Goal: Obtain resource: Download file/media

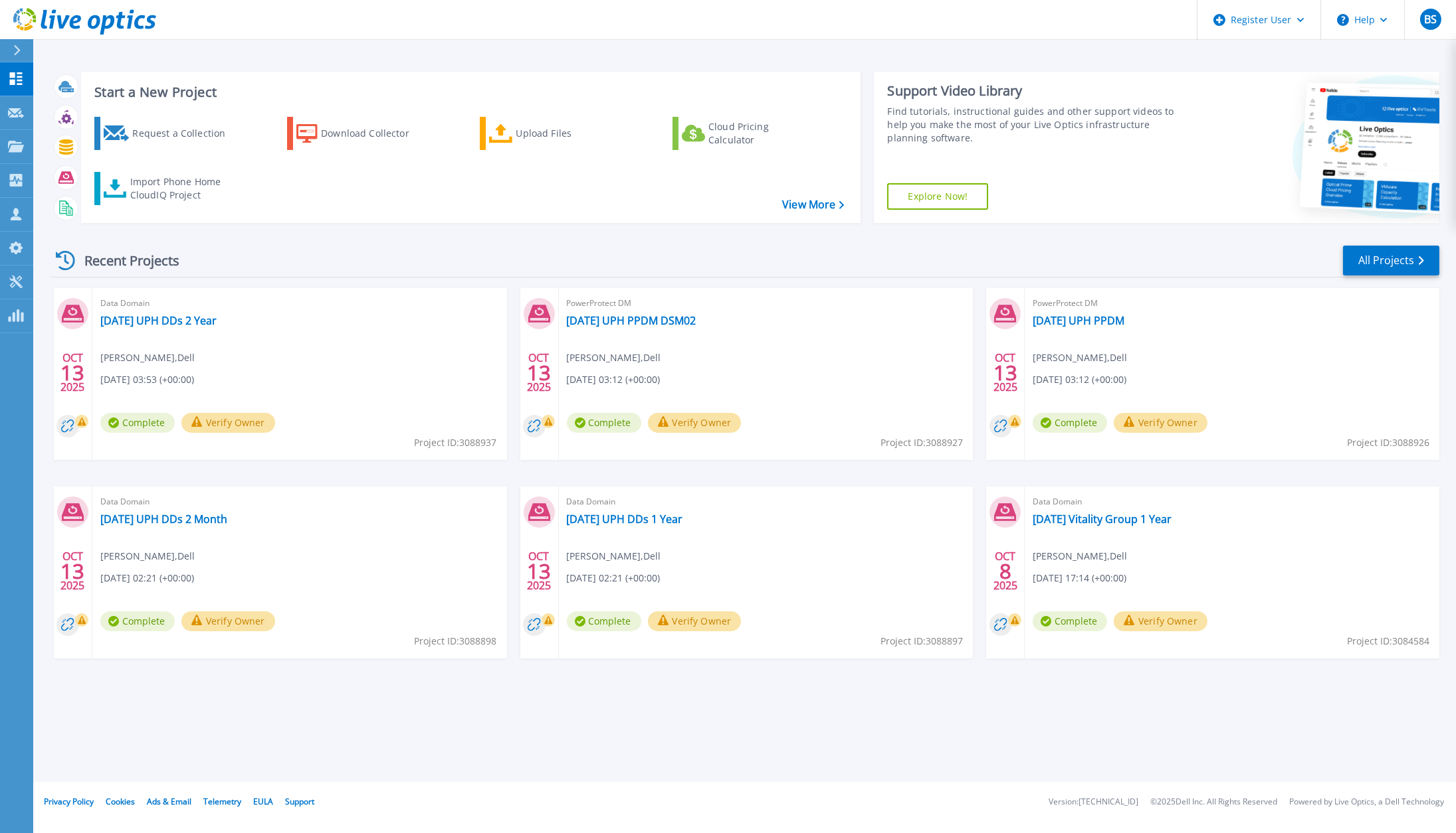
click at [613, 244] on div "Recent Projects All Projects" at bounding box center [745, 261] width 1388 height 33
click at [180, 185] on div "Import Phone Home CloudIQ Project" at bounding box center [181, 188] width 104 height 26
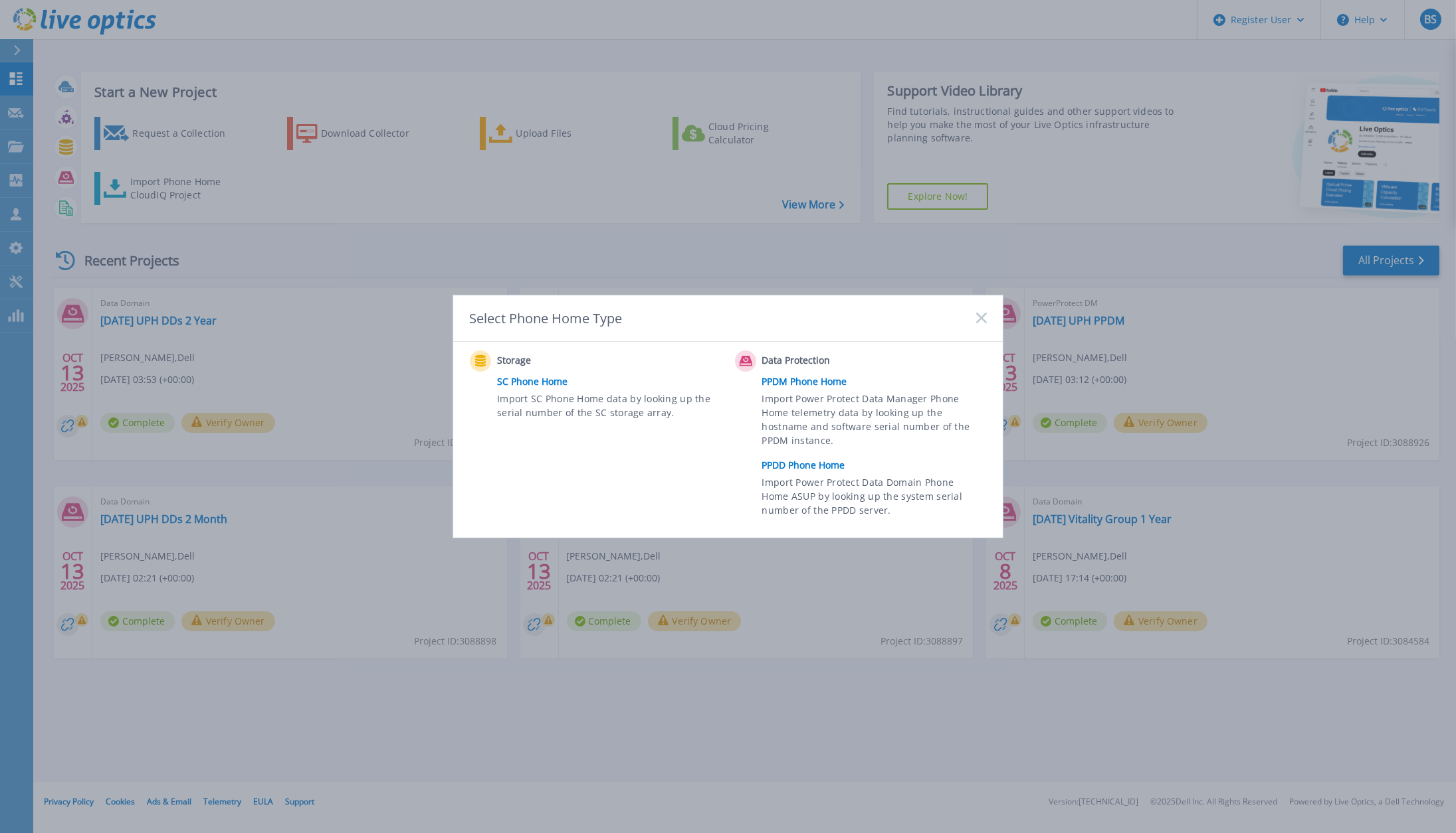
click at [818, 462] on link "PPDD Phone Home" at bounding box center [877, 465] width 231 height 20
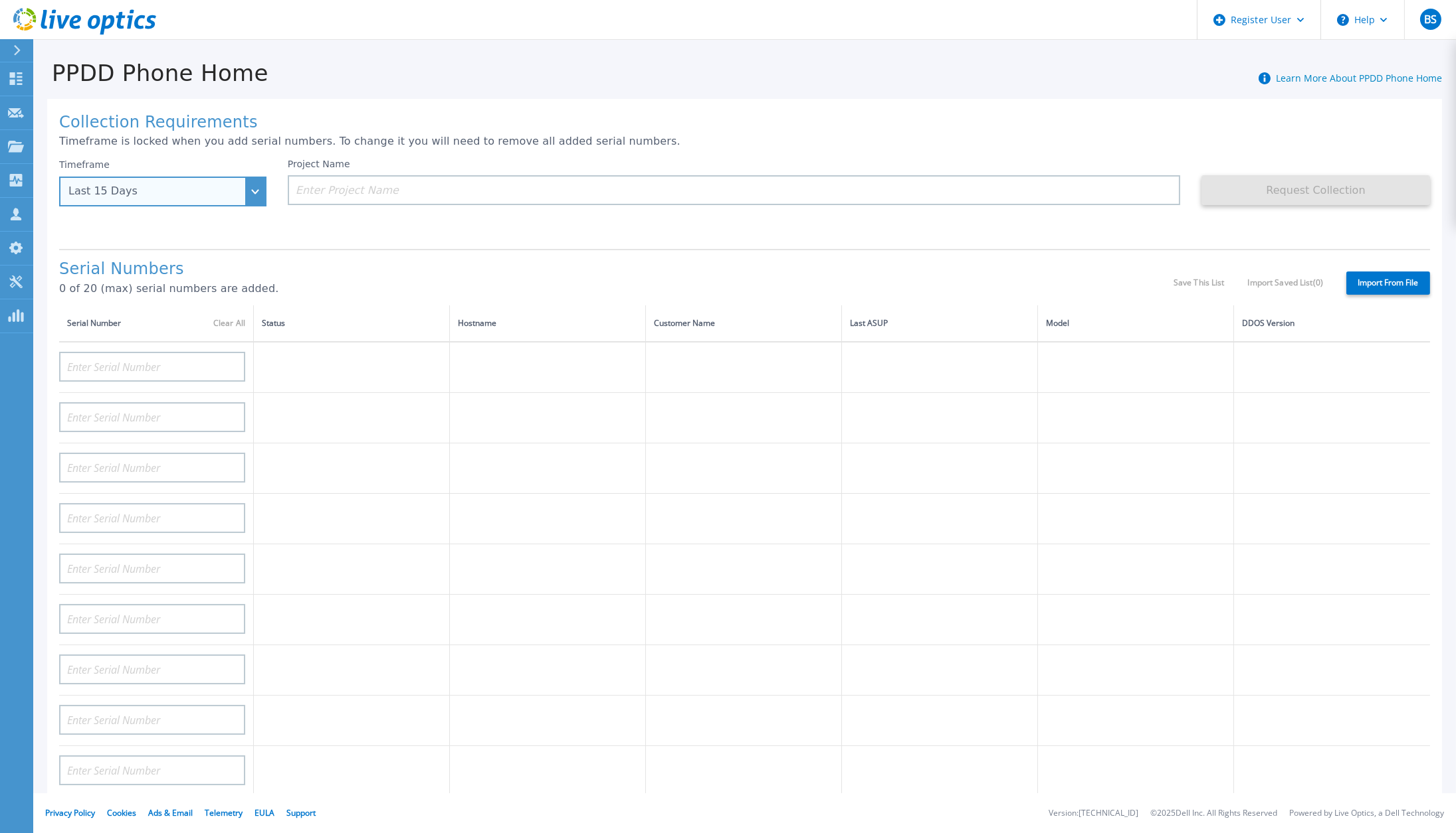
click at [258, 196] on div "Last 15 Days" at bounding box center [163, 192] width 208 height 30
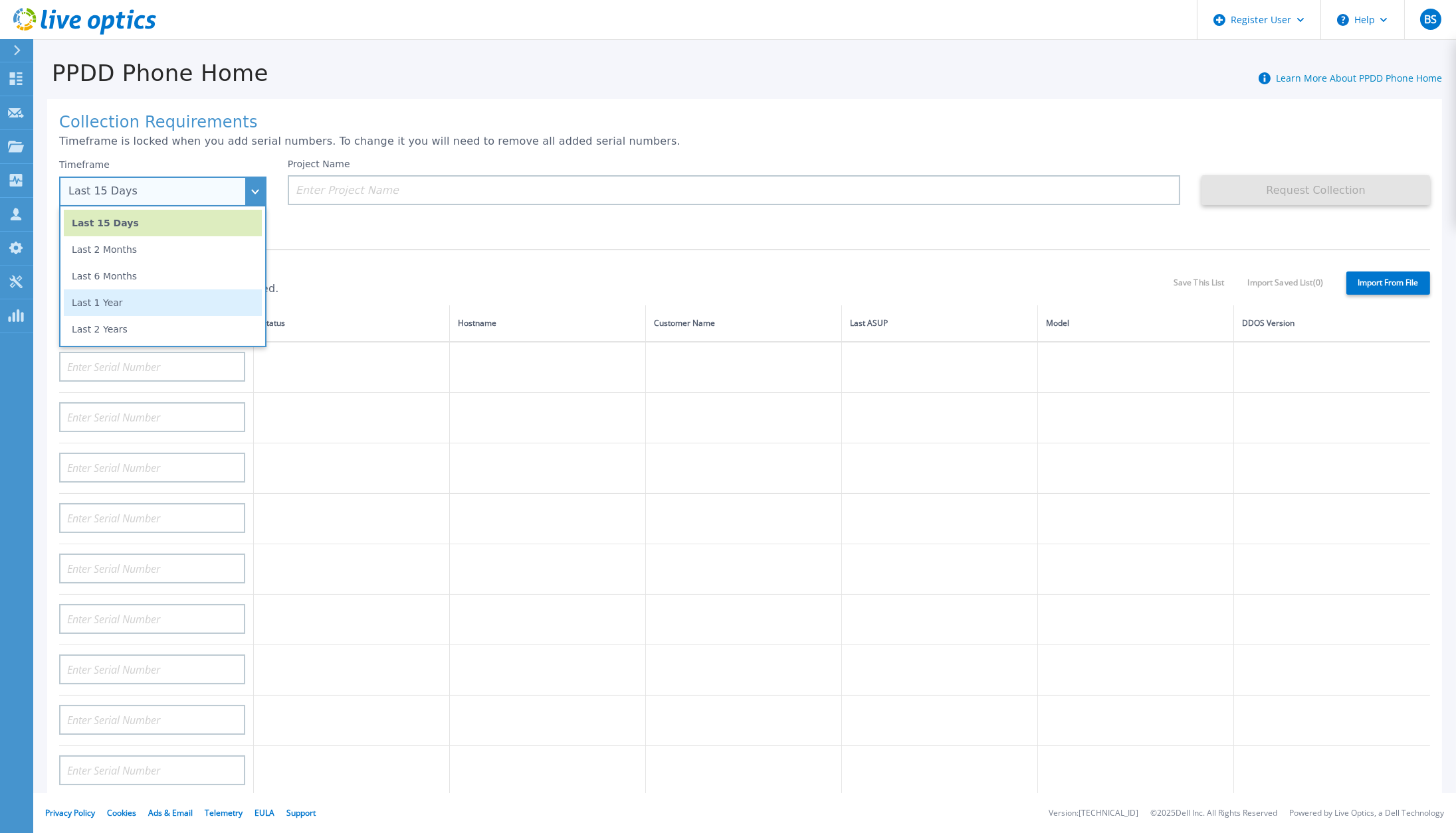
click at [107, 301] on li "Last 1 Year" at bounding box center [162, 302] width 198 height 26
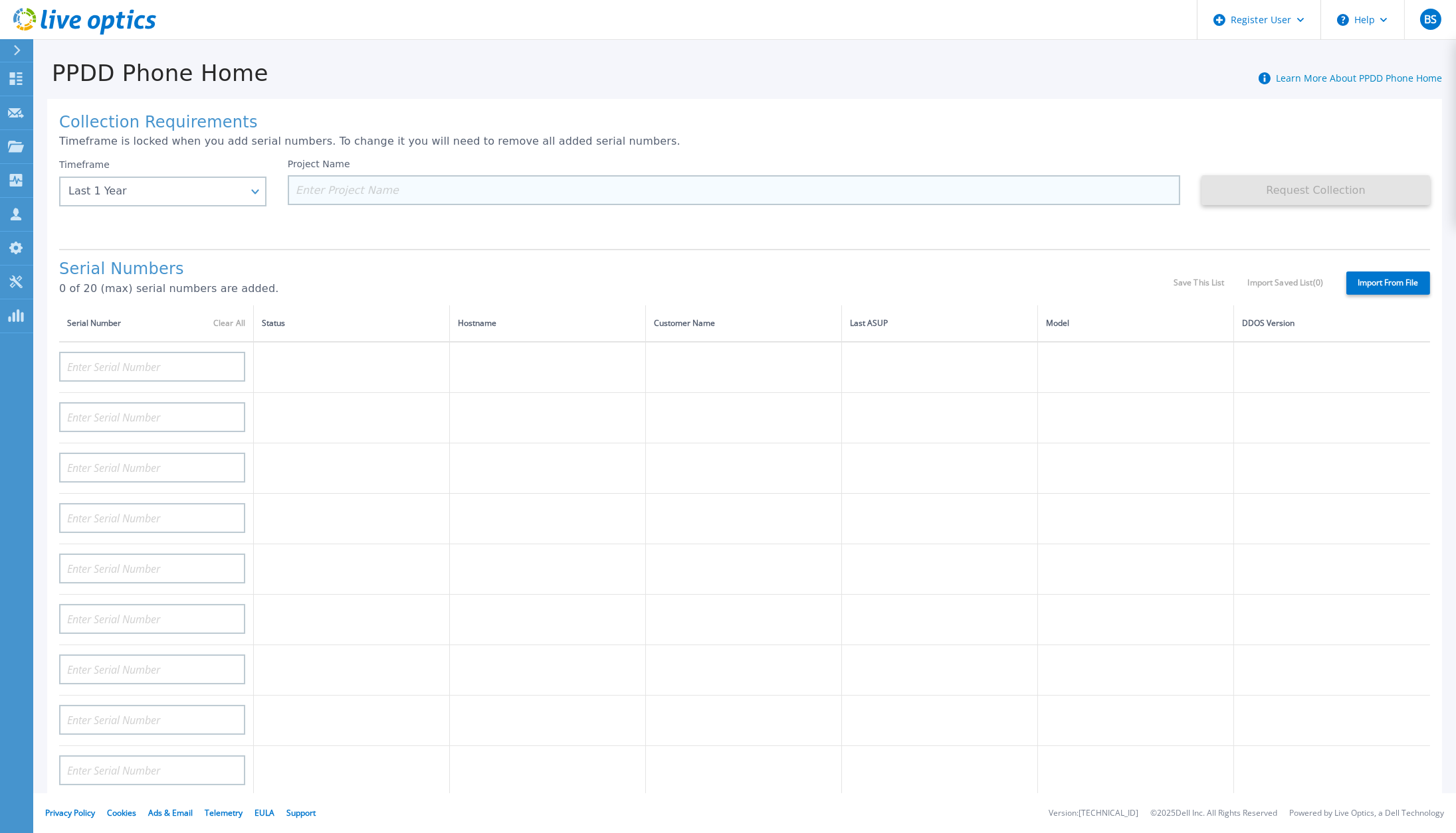
click at [355, 186] on input at bounding box center [734, 190] width 893 height 30
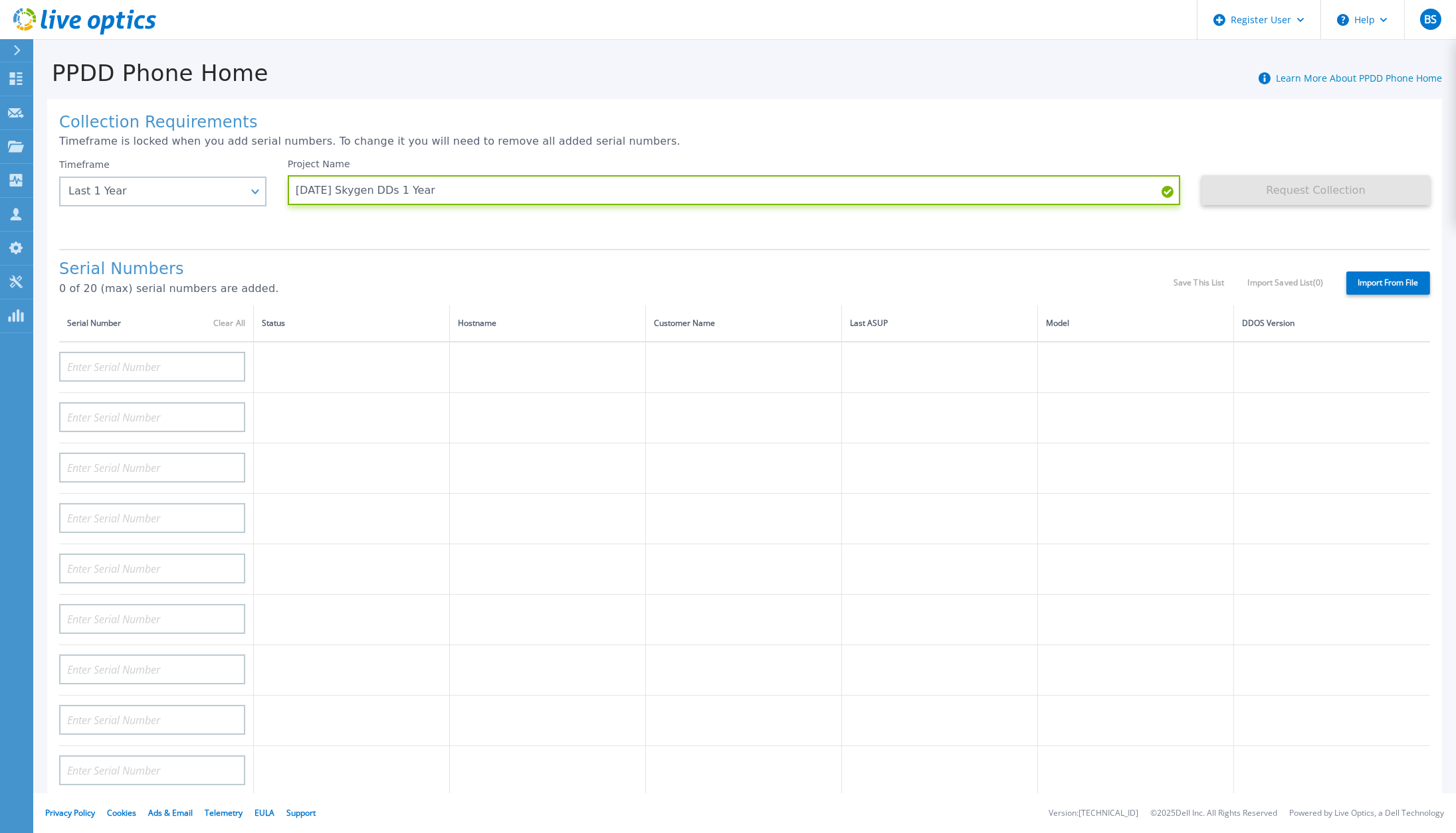
type input "[DATE] Skygen DDs 1 Year"
click at [1363, 272] on label "Import From File" at bounding box center [1388, 283] width 84 height 24
click at [0, 0] on input "Import From File" at bounding box center [0, 0] width 0 height 0
type input "APM00165222061"
type input "APM00165222062"
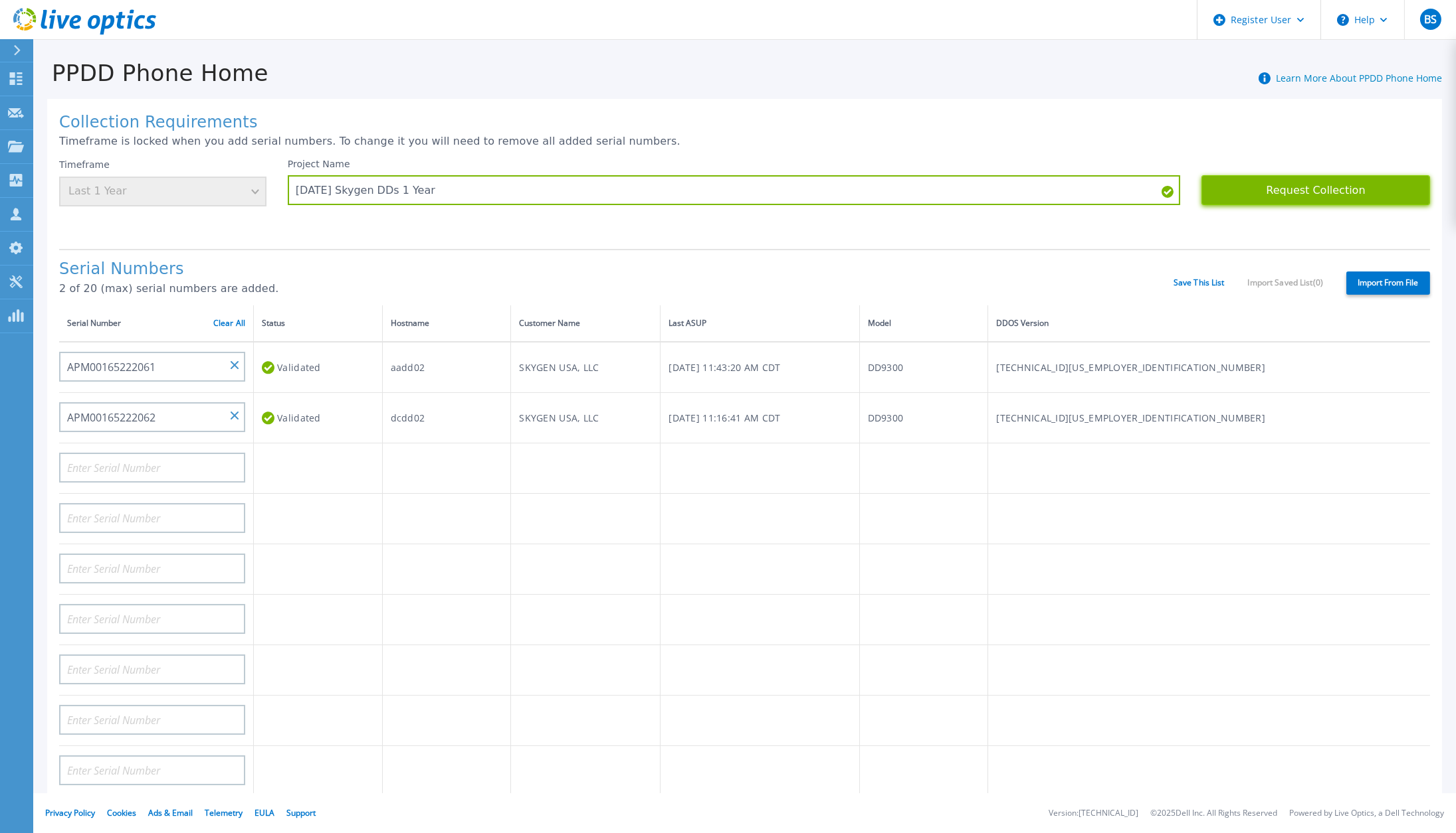
click at [1273, 190] on button "Request Collection" at bounding box center [1316, 190] width 228 height 30
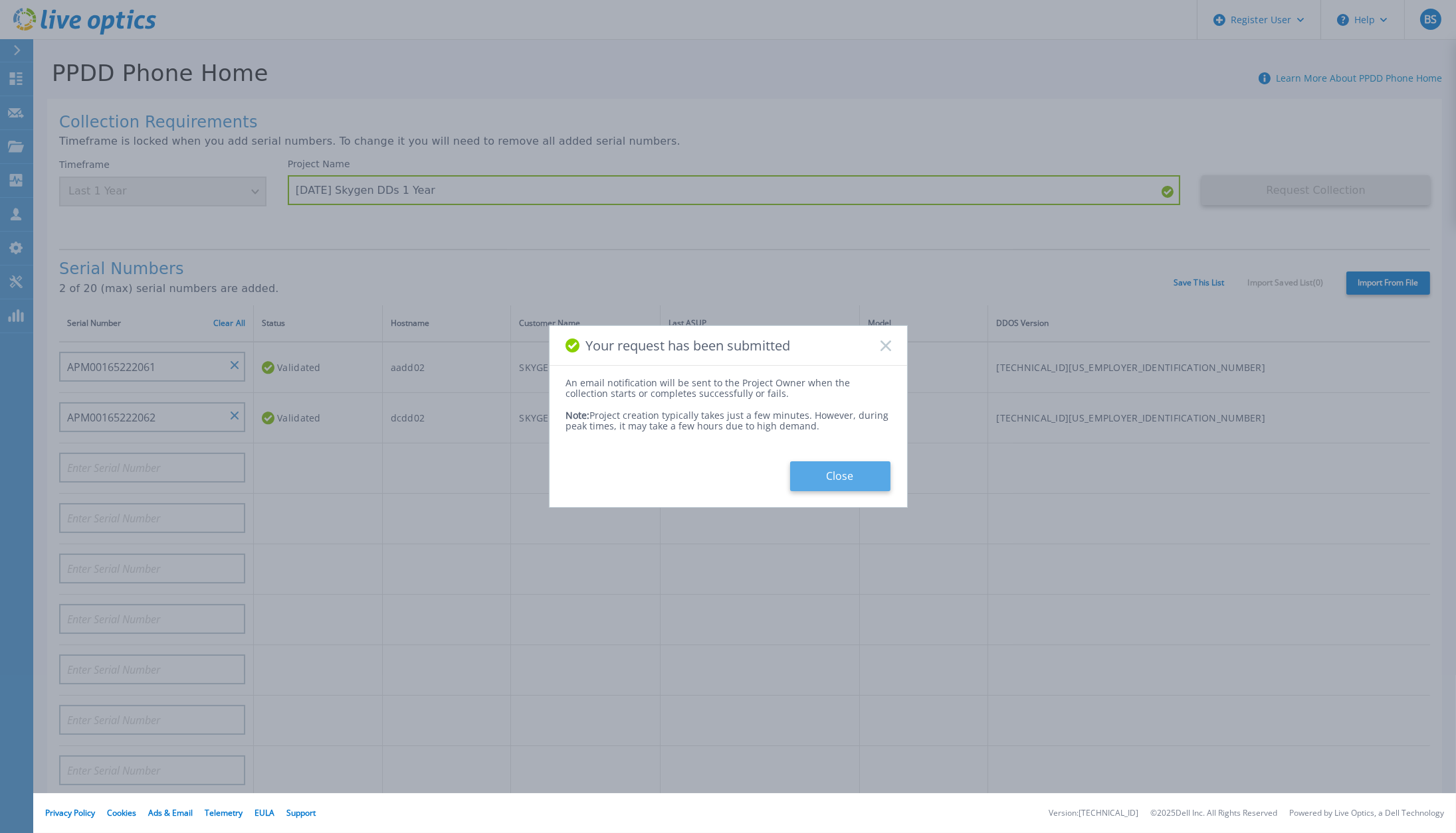
click at [842, 473] on button "Close" at bounding box center [840, 477] width 100 height 30
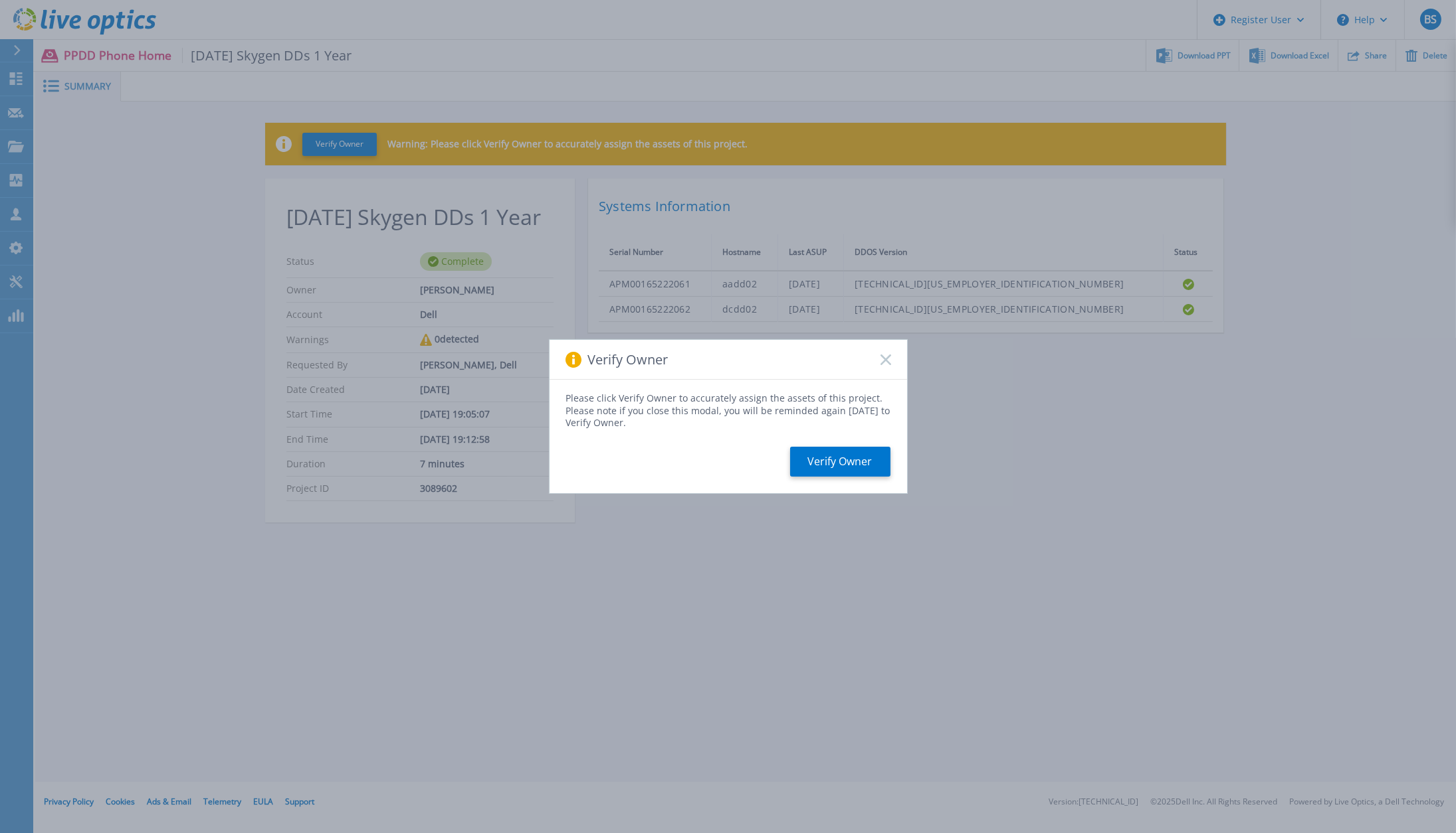
click at [887, 356] on icon at bounding box center [886, 360] width 10 height 10
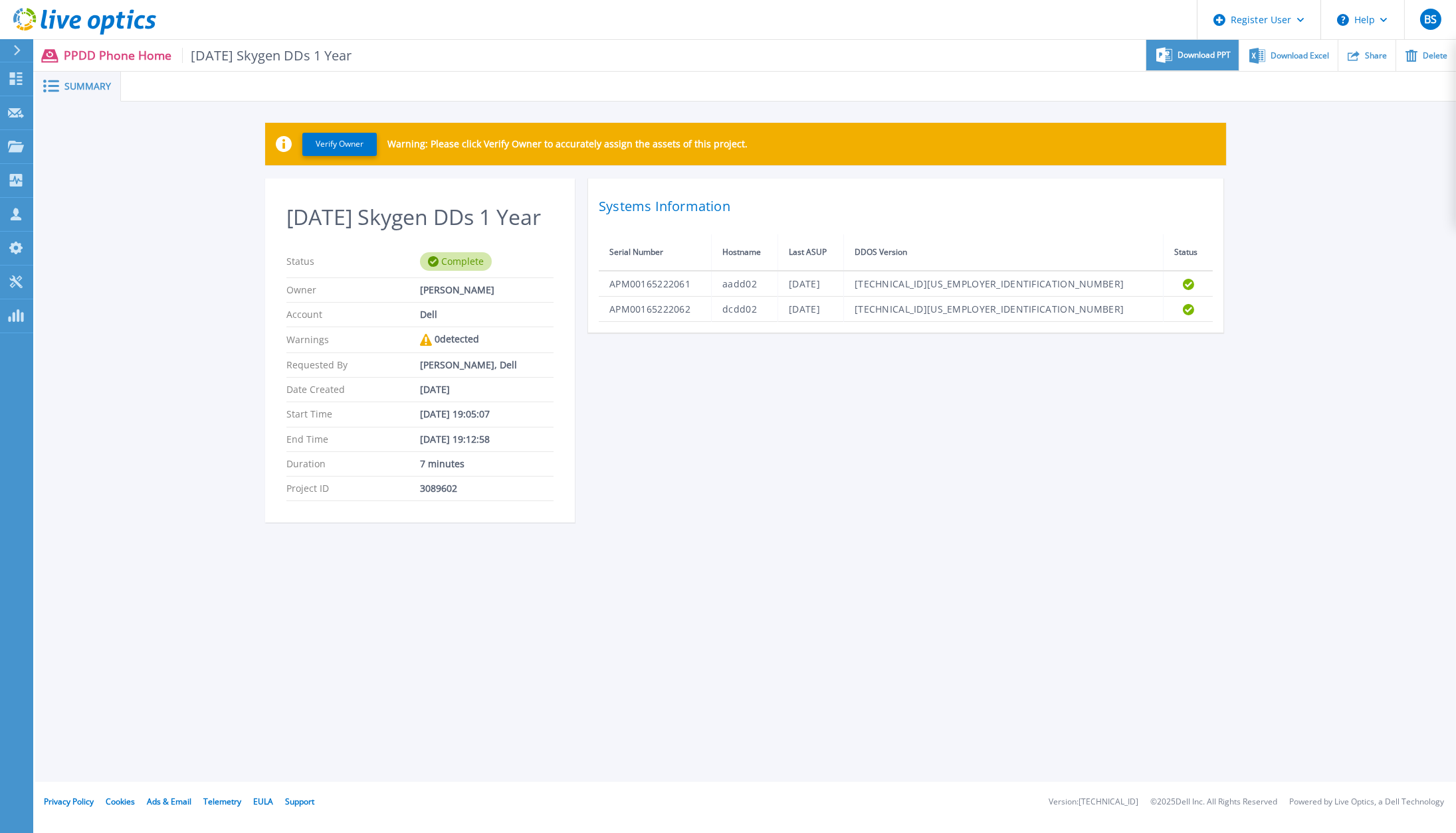
click at [1184, 51] on span "Download PPT" at bounding box center [1203, 55] width 53 height 8
click at [1282, 56] on span "Download Excel" at bounding box center [1299, 55] width 58 height 8
